Goal: Transaction & Acquisition: Purchase product/service

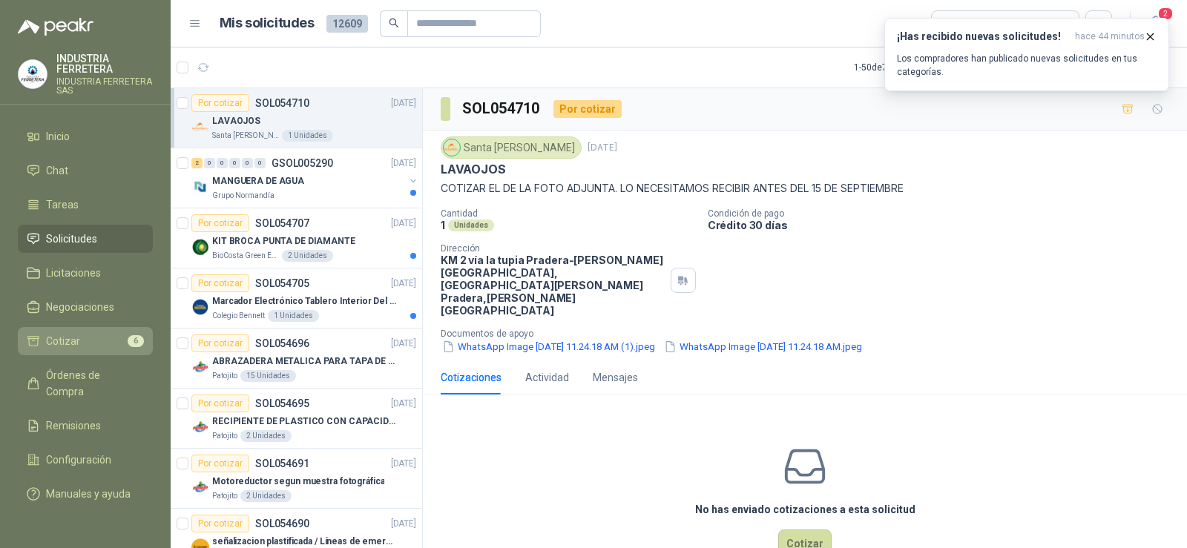
click at [105, 343] on li "Cotizar 6" at bounding box center [85, 341] width 117 height 16
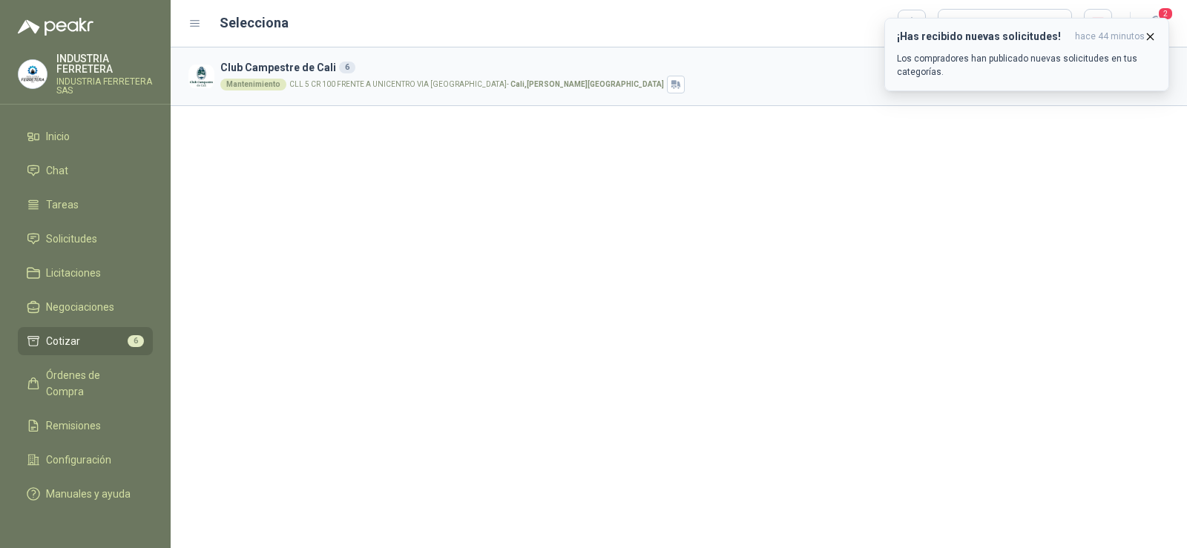
click at [1151, 35] on icon "button" at bounding box center [1150, 36] width 13 height 13
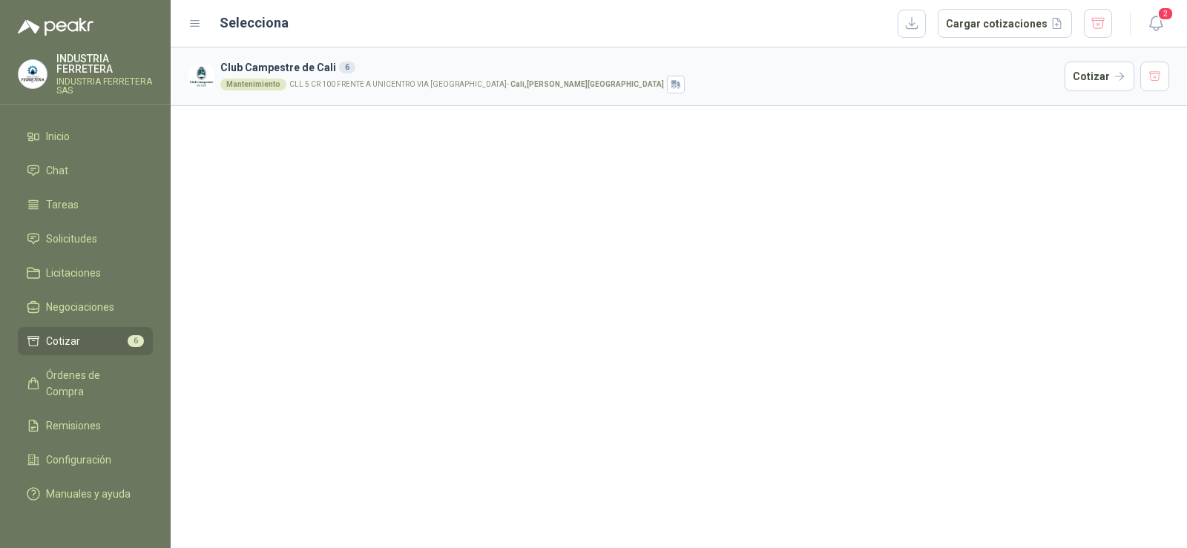
click at [1072, 222] on div "Club Campestre de Cali 6 Mantenimiento CLL 5 CR 100 FRENTE A UNICENTRO VIA [GEO…" at bounding box center [679, 297] width 1017 height 501
click at [1106, 66] on button "Cotizar" at bounding box center [1100, 77] width 70 height 30
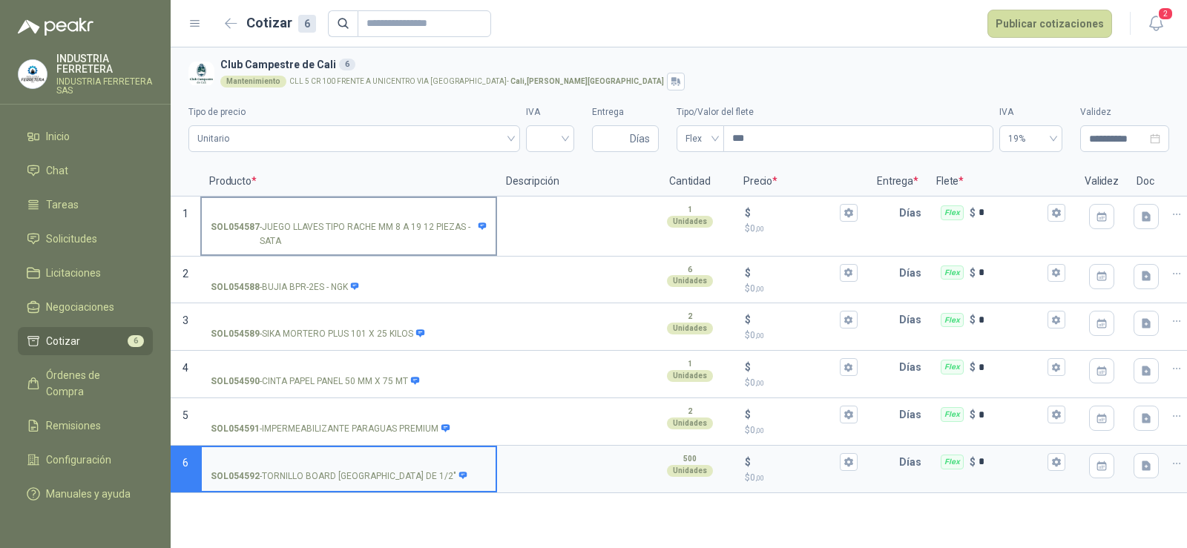
click at [386, 208] on input "SOL054587 - JUEGO LLAVES TIPO RACHE MM 8 A 19 12 PIEZAS - SATA" at bounding box center [349, 213] width 276 height 11
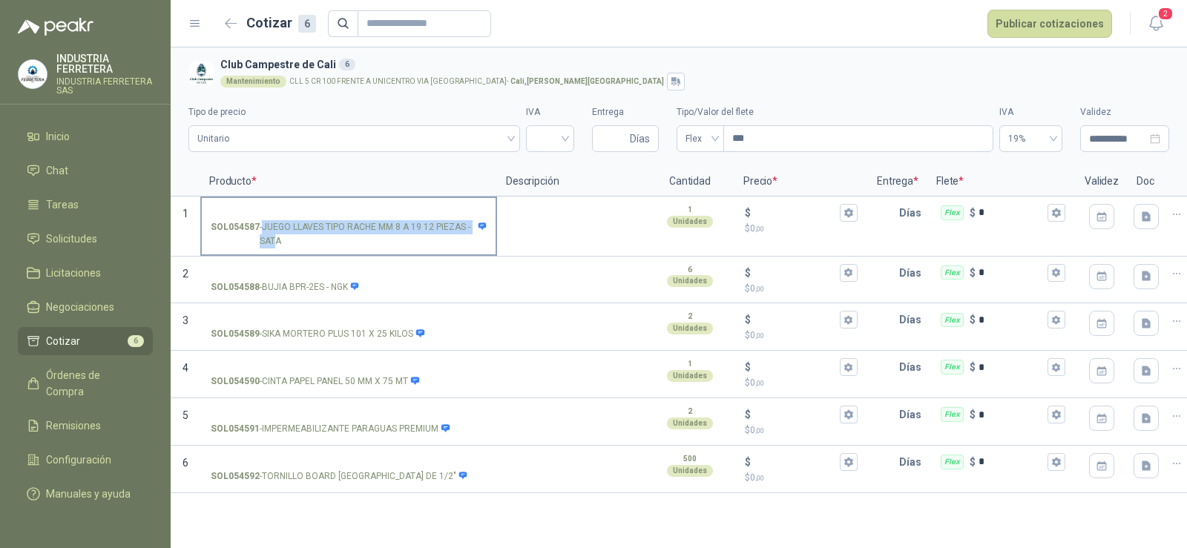
drag, startPoint x: 276, startPoint y: 243, endPoint x: 265, endPoint y: 226, distance: 20.4
click at [265, 226] on p "SOL054587 - JUEGO LLAVES TIPO RACHE MM 8 A 19 12 PIEZAS - SATA" at bounding box center [349, 234] width 276 height 28
click at [281, 240] on p "SOL054587 - JUEGO LLAVES TIPO RACHE MM 8 A 19 12 PIEZAS - SATA" at bounding box center [349, 234] width 276 height 28
click at [281, 219] on input "SOL054587 - JUEGO LLAVES TIPO RACHE MM 8 A 19 12 PIEZAS - SATA" at bounding box center [349, 213] width 276 height 11
drag, startPoint x: 278, startPoint y: 240, endPoint x: 260, endPoint y: 225, distance: 24.2
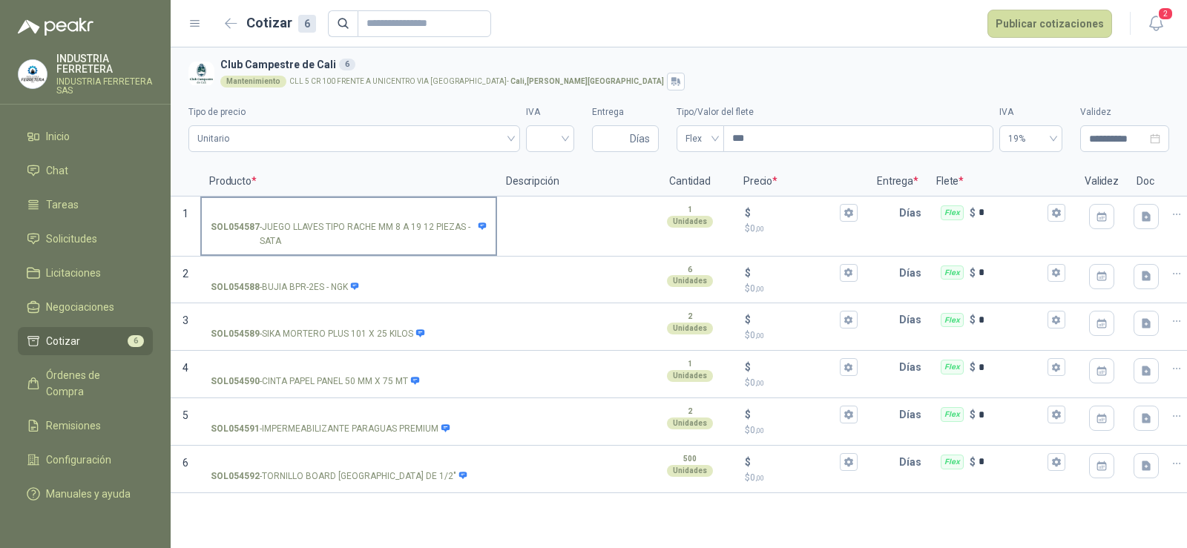
click at [260, 225] on p "SOL054587 - JUEGO LLAVES TIPO RACHE MM 8 A 19 12 PIEZAS - SATA" at bounding box center [349, 234] width 276 height 28
click at [260, 219] on input "SOL054587 - JUEGO LLAVES TIPO RACHE MM 8 A 19 12 PIEZAS - SATA" at bounding box center [349, 213] width 276 height 11
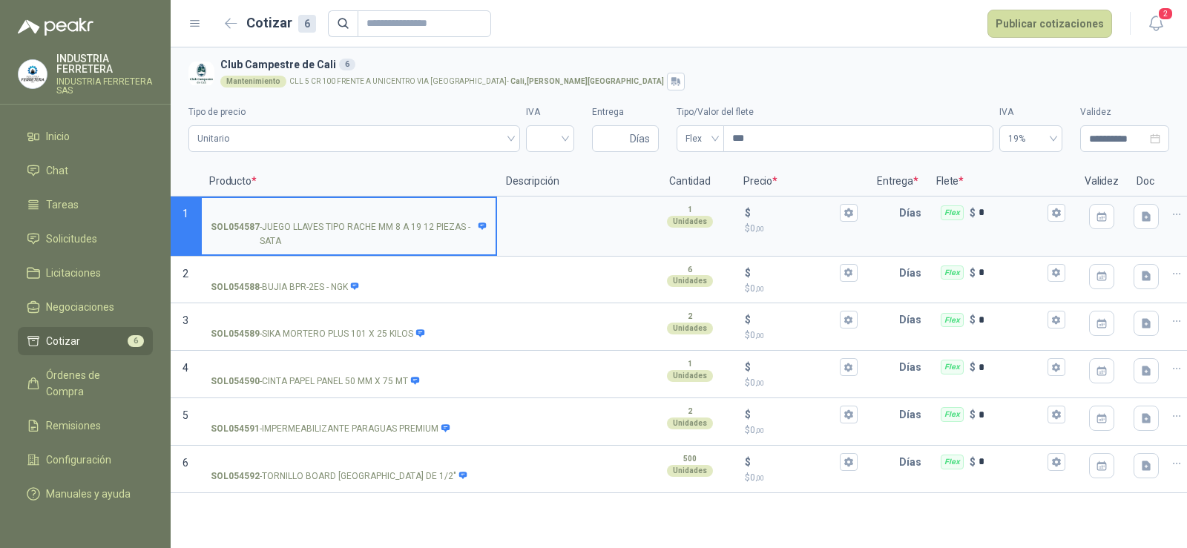
drag, startPoint x: 276, startPoint y: 232, endPoint x: 280, endPoint y: 239, distance: 8.3
click at [277, 232] on p "SOL054587 - JUEGO LLAVES TIPO RACHE MM 8 A 19 12 PIEZAS - SATA" at bounding box center [349, 234] width 276 height 28
click at [277, 219] on input "SOL054587 - JUEGO LLAVES TIPO RACHE MM 8 A 19 12 PIEZAS - SATA" at bounding box center [349, 213] width 276 height 11
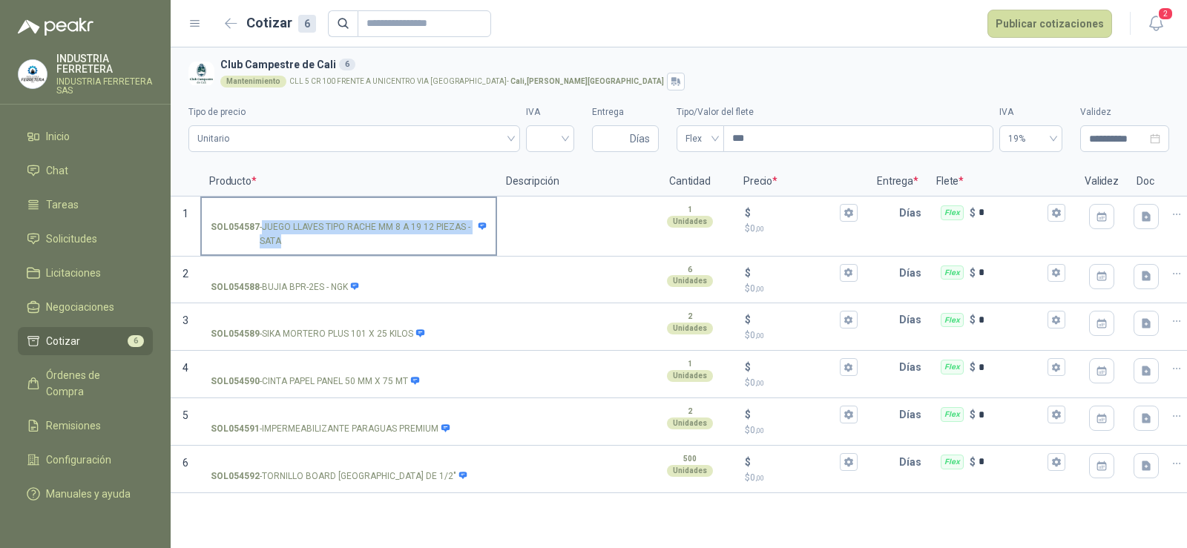
drag, startPoint x: 278, startPoint y: 238, endPoint x: 265, endPoint y: 221, distance: 21.7
click at [265, 221] on p "SOL054587 - JUEGO LLAVES TIPO RACHE MM 8 A 19 12 PIEZAS - SATA" at bounding box center [349, 234] width 276 height 28
copy p "JUEGO LLAVES TIPO RACHE MM 8 A 19 12 PIEZAS - SATA"
click at [262, 211] on input "SOL054587 - JUEGO LLAVES TIPO RACHE MM 8 A 19 12 PIEZAS - SATA" at bounding box center [349, 213] width 276 height 11
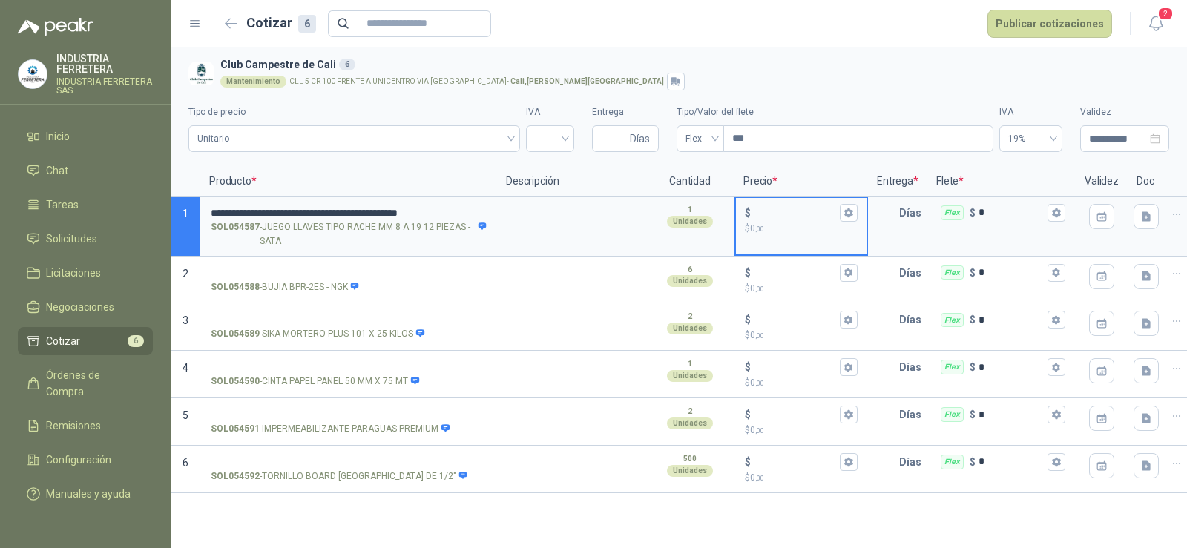
click at [781, 212] on input "$ $ 0 ,00" at bounding box center [795, 212] width 83 height 11
click at [546, 144] on input "search" at bounding box center [550, 137] width 30 height 22
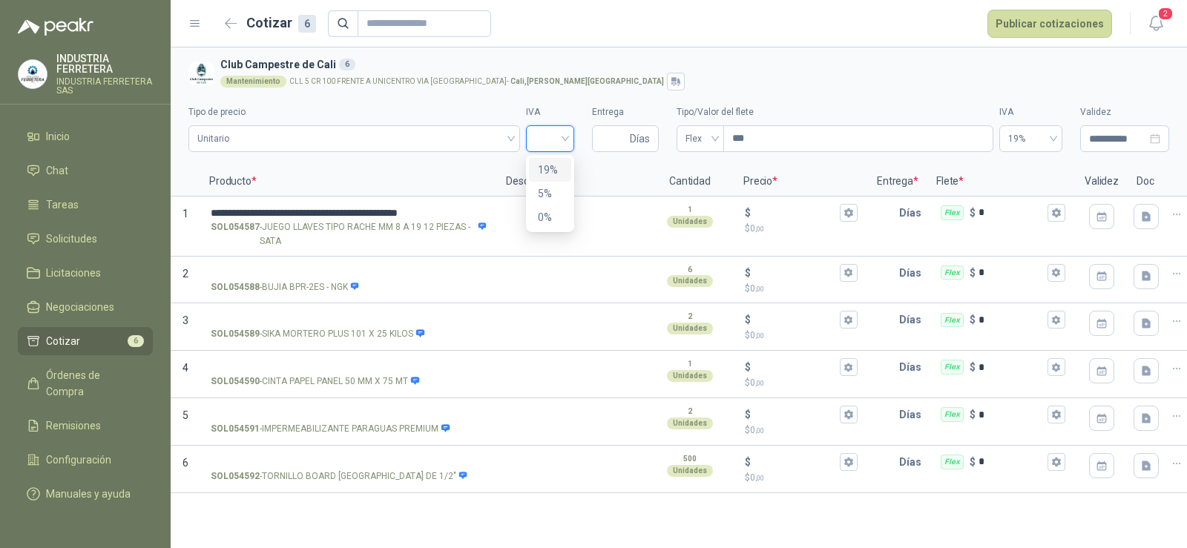
click at [548, 165] on div "19%" at bounding box center [550, 170] width 24 height 16
click at [609, 130] on input "Entrega" at bounding box center [614, 138] width 26 height 25
type input "*"
click at [760, 207] on input "$ $ 0 ,00" at bounding box center [795, 212] width 83 height 11
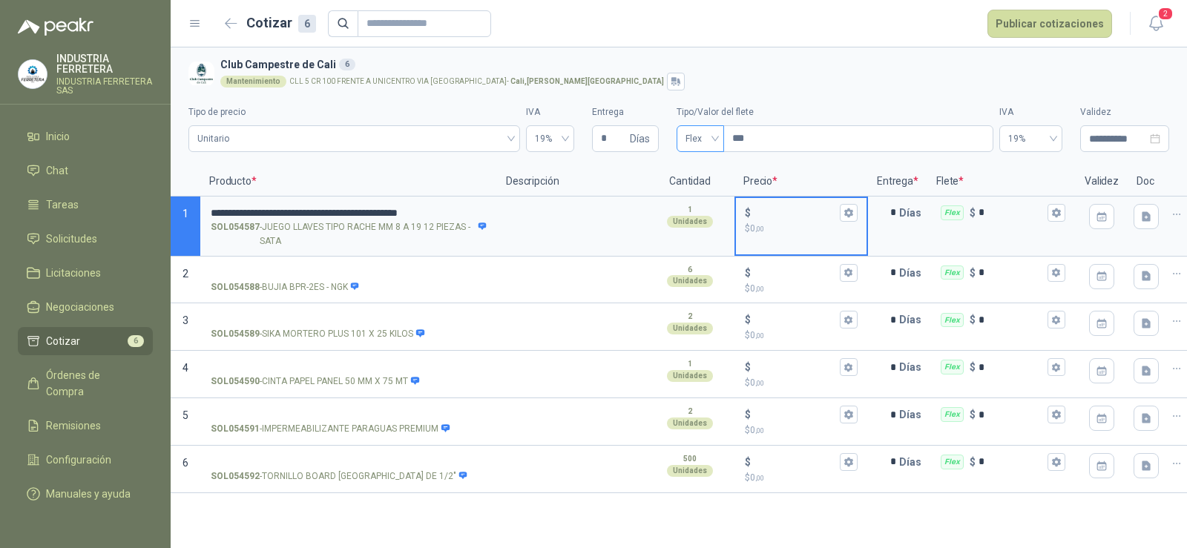
click at [699, 134] on span "Flex" at bounding box center [701, 139] width 30 height 22
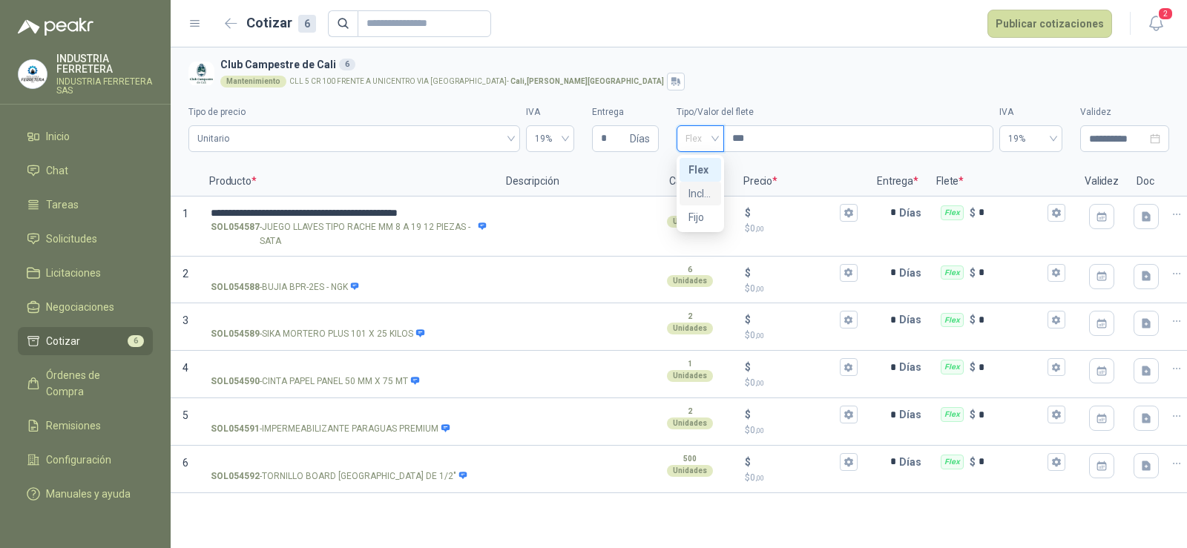
click at [701, 196] on div "Incluido" at bounding box center [701, 194] width 24 height 16
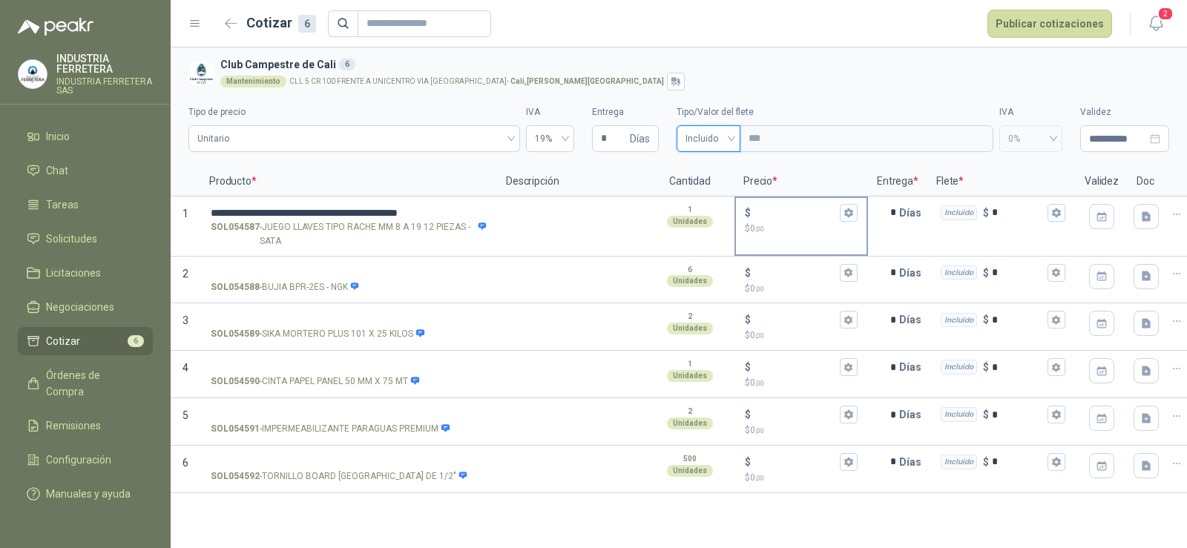
click at [771, 223] on p "$ 0 ,00" at bounding box center [801, 229] width 113 height 14
click at [771, 218] on input "$ $ 0 ,00" at bounding box center [795, 212] width 83 height 11
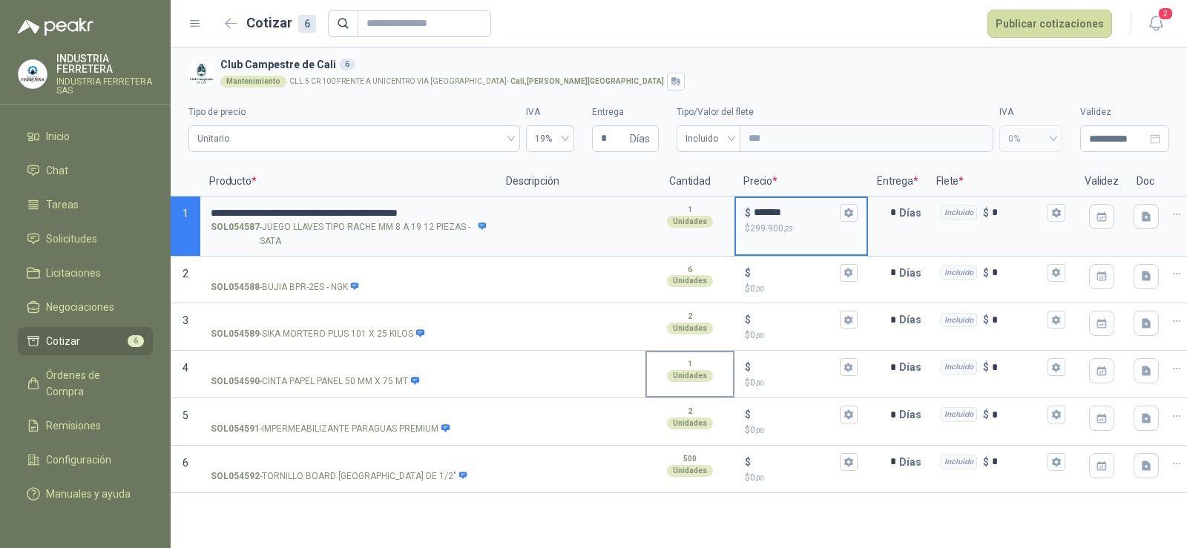
type input "*******"
click at [1035, 21] on button "Publicar cotizaciones" at bounding box center [1050, 24] width 125 height 28
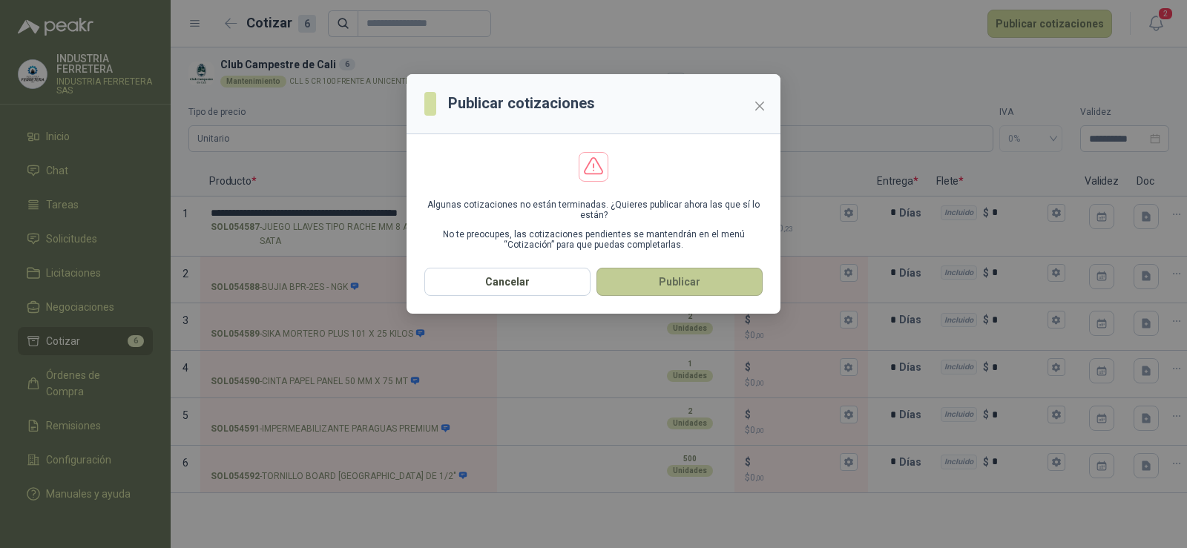
click at [675, 280] on button "Publicar" at bounding box center [680, 282] width 166 height 28
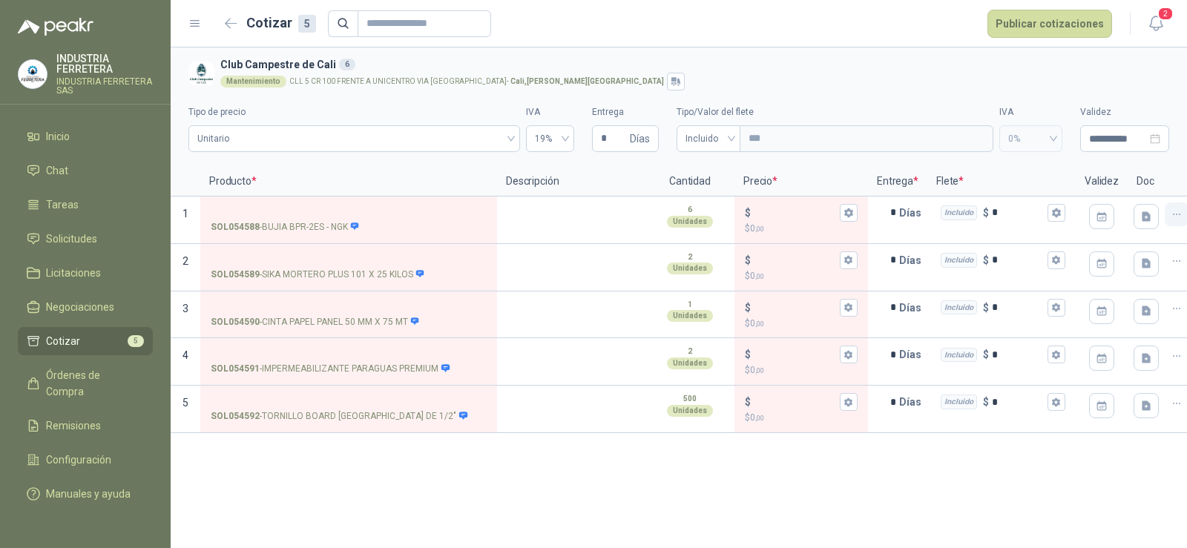
click at [1173, 218] on icon "button" at bounding box center [1177, 215] width 13 height 13
click at [1104, 186] on button "Eliminar cotización" at bounding box center [1124, 179] width 112 height 24
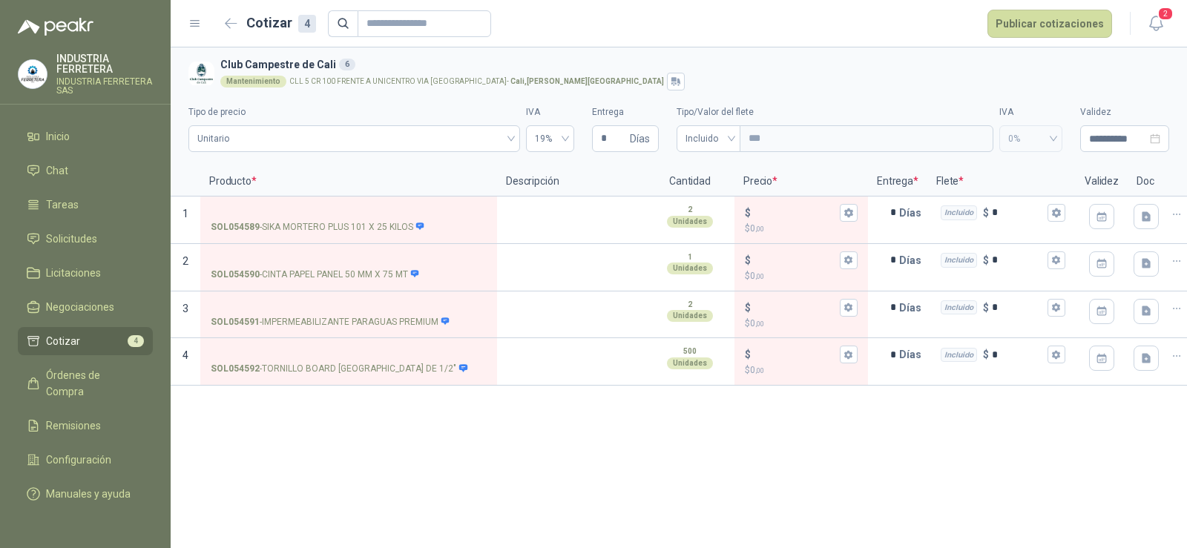
drag, startPoint x: 609, startPoint y: 456, endPoint x: 624, endPoint y: 454, distance: 14.9
click at [610, 457] on div "**********" at bounding box center [679, 297] width 1017 height 501
